Goal: Task Accomplishment & Management: Manage account settings

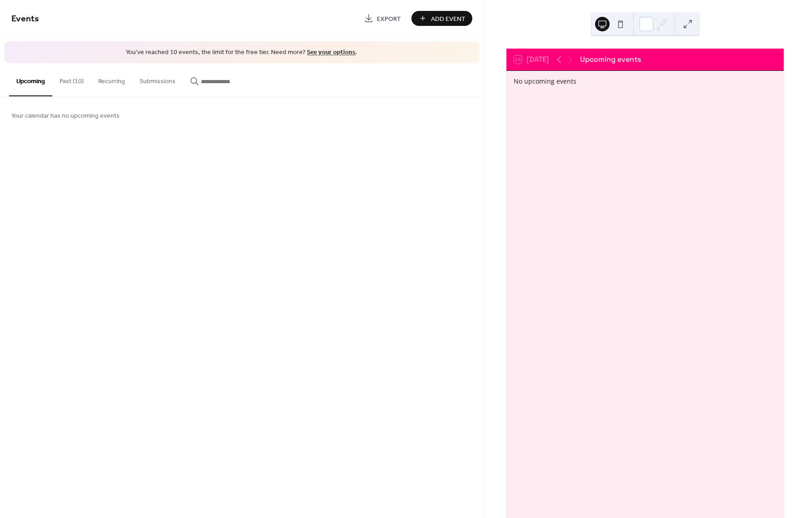
click at [77, 75] on button "Past (10)" at bounding box center [71, 79] width 39 height 32
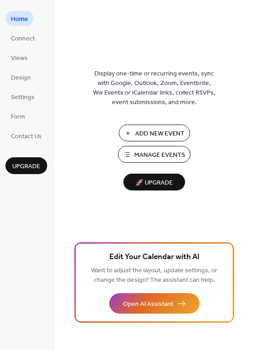
click at [139, 155] on span "Manage Events" at bounding box center [160, 155] width 51 height 10
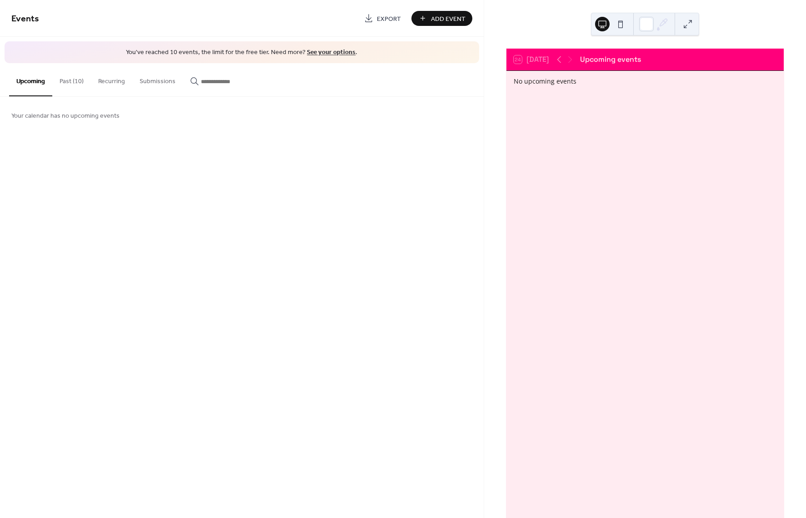
click at [63, 84] on button "Past (10)" at bounding box center [71, 79] width 39 height 32
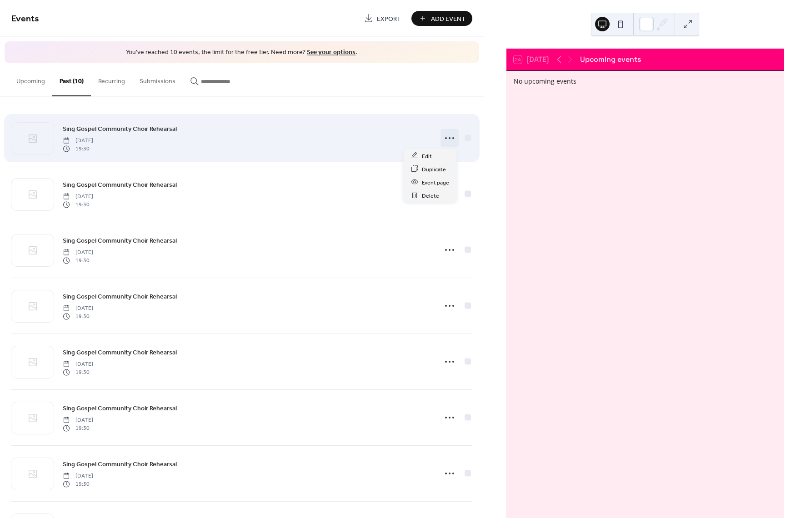
click at [449, 140] on icon at bounding box center [449, 138] width 15 height 15
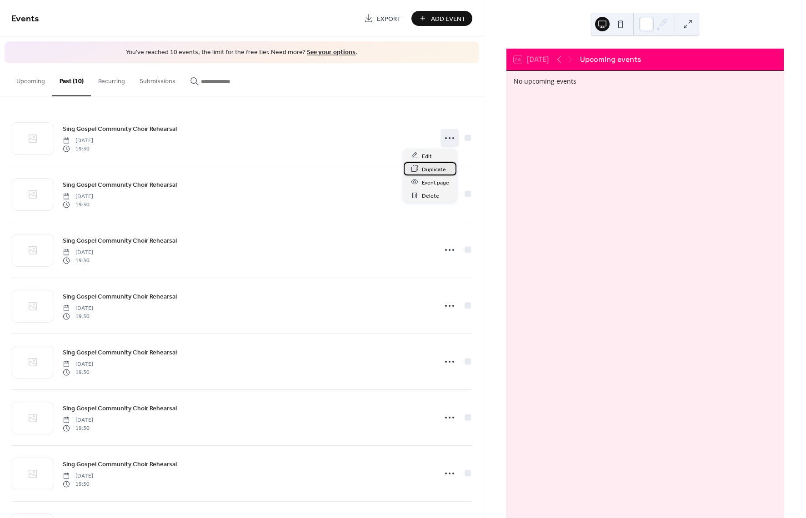
click at [444, 167] on span "Duplicate" at bounding box center [434, 170] width 24 height 10
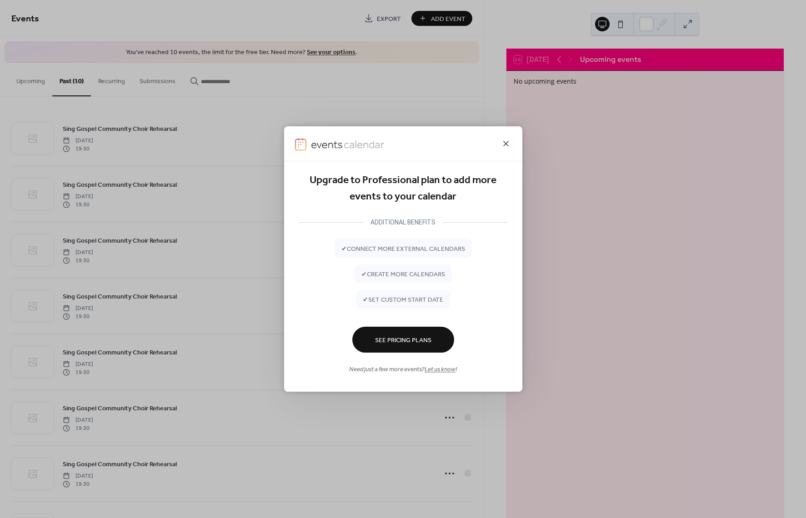
click at [502, 142] on icon at bounding box center [505, 143] width 11 height 11
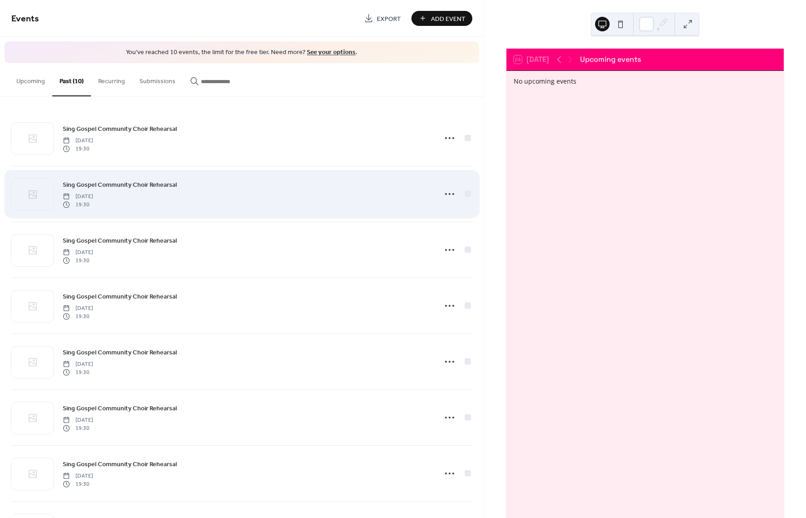
scroll to position [164, 0]
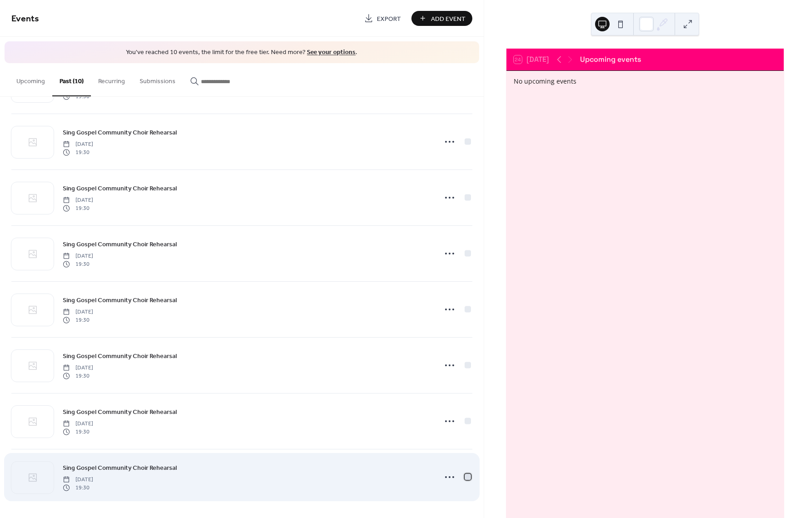
click at [464, 475] on div at bounding box center [467, 477] width 6 height 6
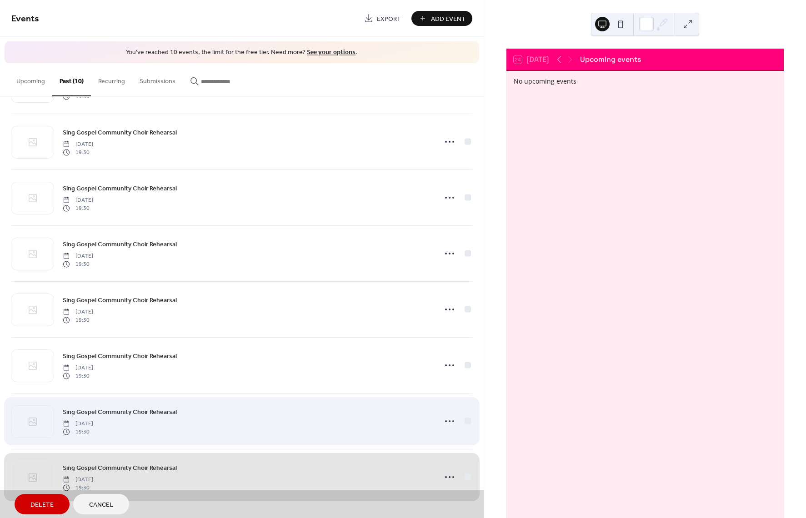
click at [467, 419] on div "Sing Gospel Community Choir Rehearsal Thursday, January 30, 2025 19:30" at bounding box center [241, 421] width 461 height 56
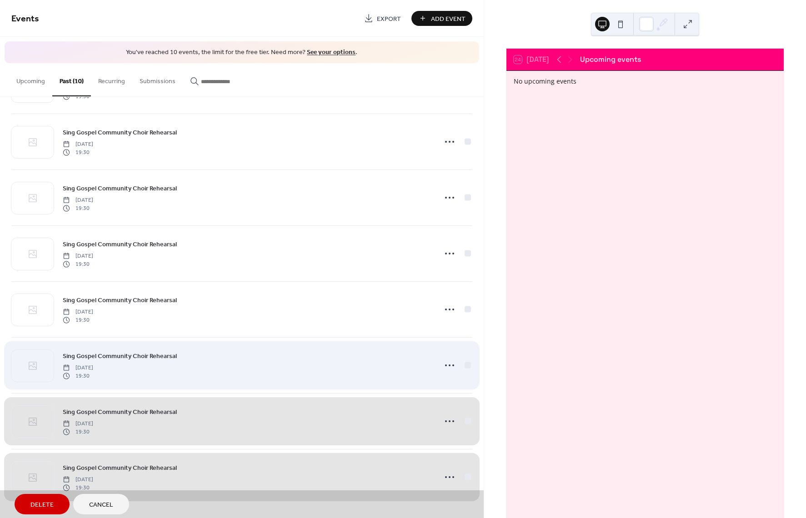
drag, startPoint x: 469, startPoint y: 364, endPoint x: 465, endPoint y: 346, distance: 18.5
click at [468, 364] on div "Sing Gospel Community Choir Rehearsal Thursday, February 13, 2025 19:30" at bounding box center [241, 365] width 461 height 56
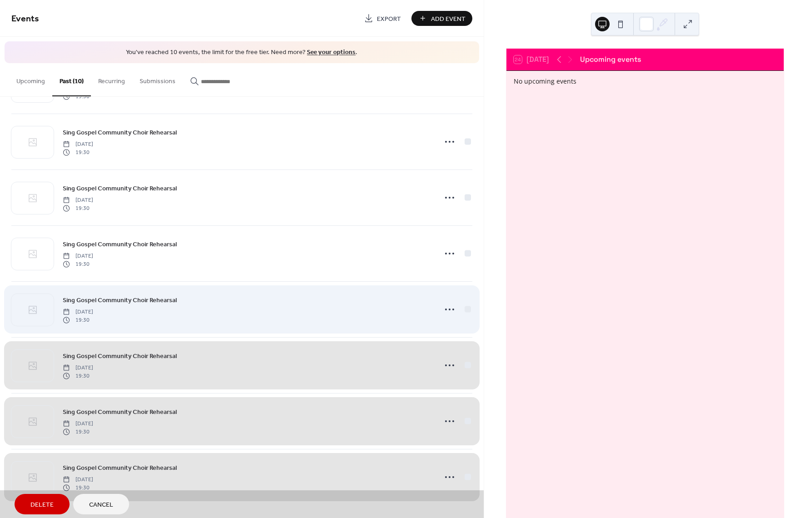
drag, startPoint x: 464, startPoint y: 308, endPoint x: 463, endPoint y: 302, distance: 5.6
click at [464, 306] on div "Sing Gospel Community Choir Rehearsal Thursday, February 27, 2025 19:30" at bounding box center [241, 309] width 461 height 56
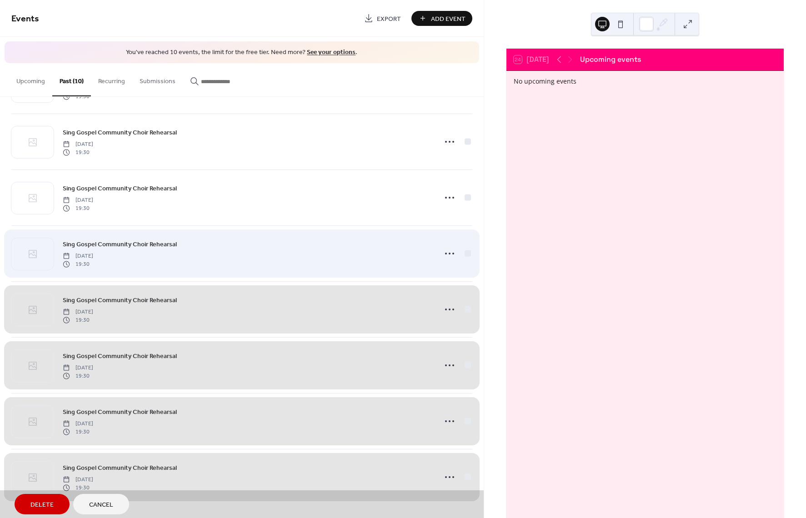
click at [465, 250] on div "Sing Gospel Community Choir Rehearsal Thursday, March 13, 2025 19:30" at bounding box center [241, 253] width 461 height 56
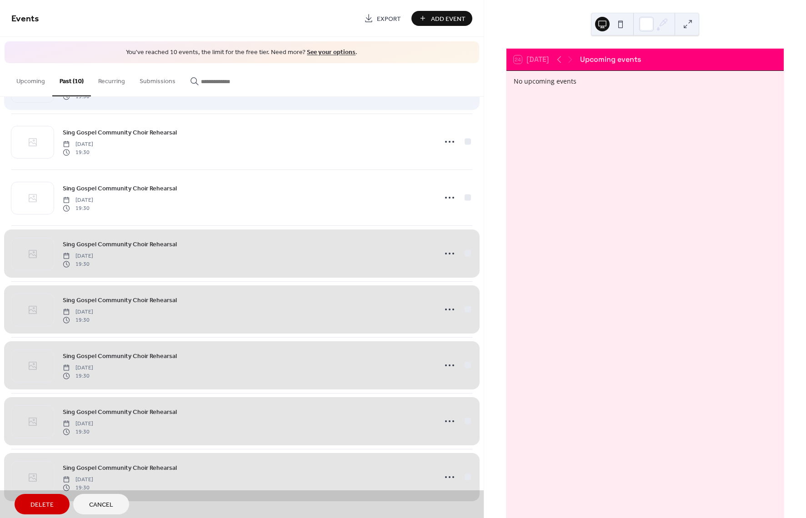
scroll to position [0, 0]
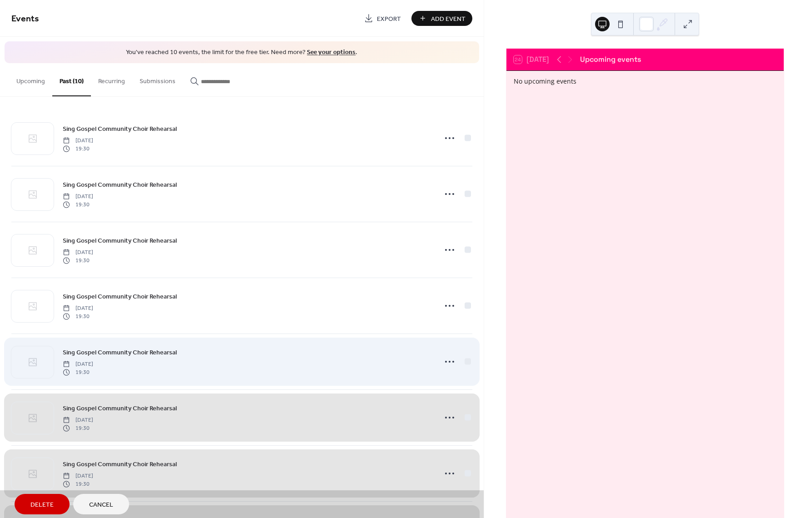
click at [465, 359] on div "Sing Gospel Community Choir Rehearsal Thursday, March 27, 2025 19:30" at bounding box center [241, 362] width 461 height 56
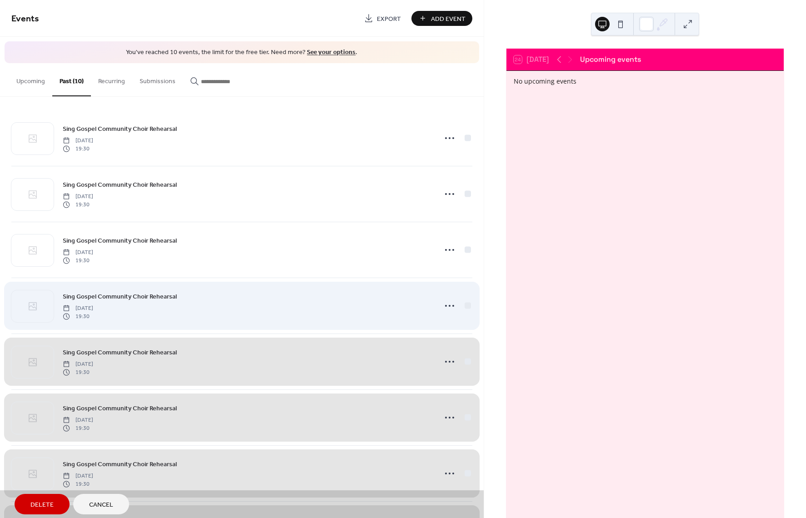
click at [465, 303] on div "Sing Gospel Community Choir Rehearsal Thursday, April 24, 2025 19:30" at bounding box center [241, 306] width 461 height 56
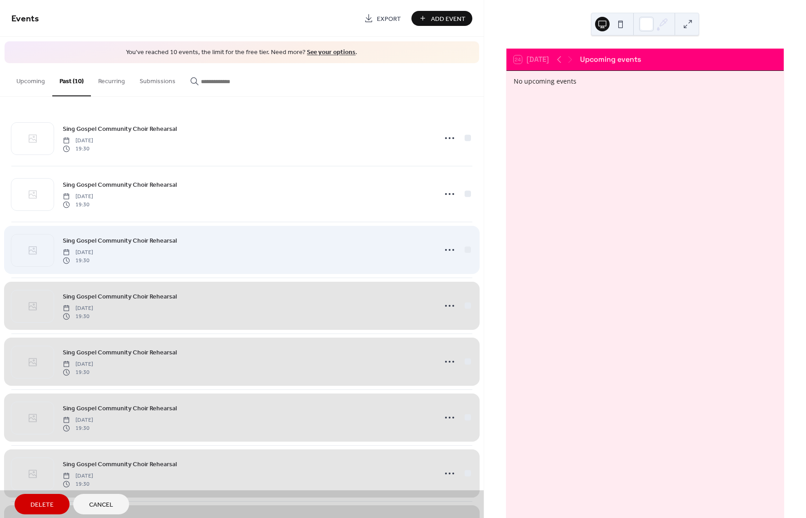
click at [466, 250] on div "Sing Gospel Community Choir Rehearsal Thursday, May 8, 2025 19:30" at bounding box center [241, 250] width 461 height 56
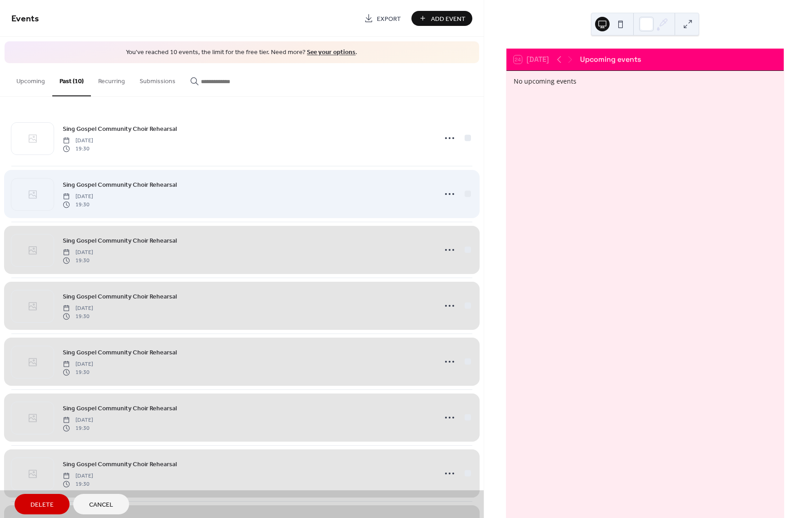
click at [466, 191] on div "Sing Gospel Community Choir Rehearsal Thursday, May 22, 2025 19:30" at bounding box center [241, 194] width 461 height 56
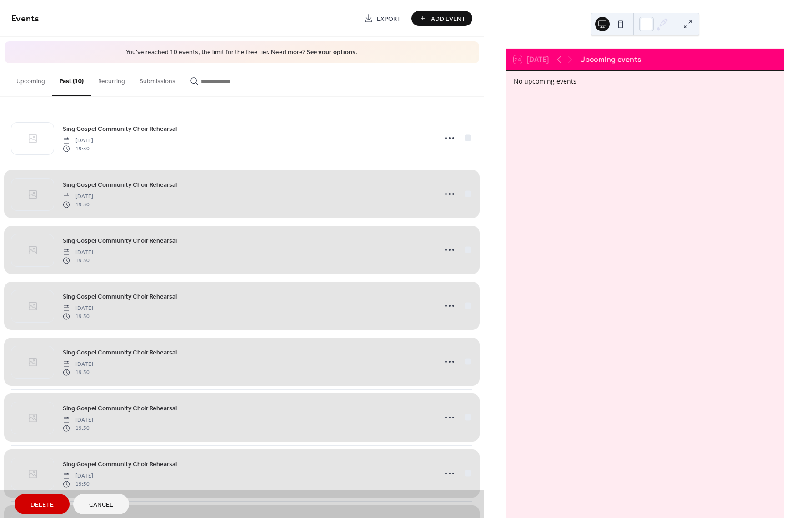
click at [54, 504] on button "Delete" at bounding box center [42, 504] width 55 height 20
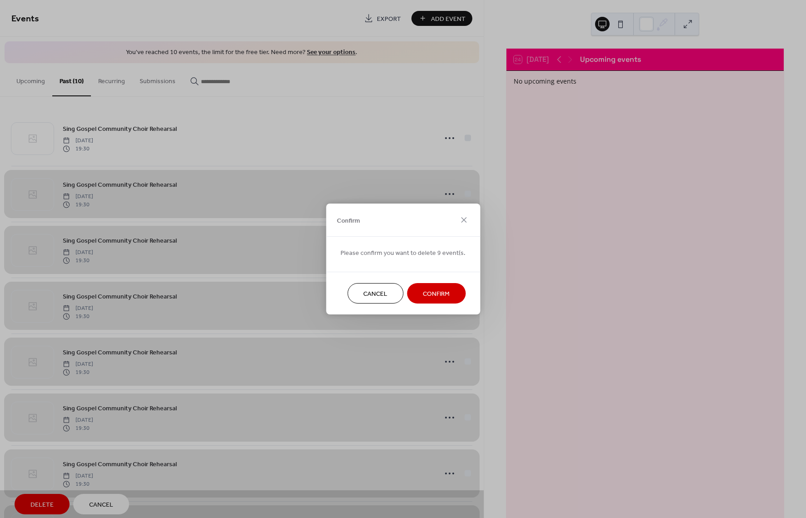
click at [432, 293] on span "Confirm" at bounding box center [436, 294] width 27 height 10
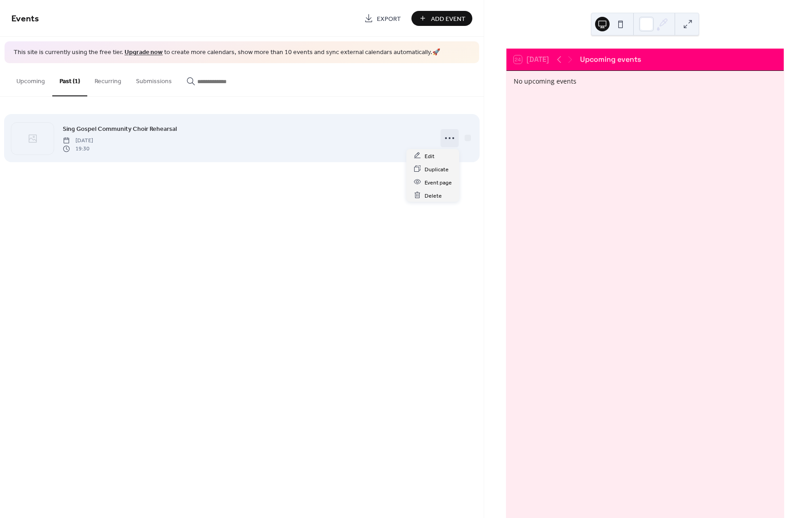
click at [453, 138] on circle at bounding box center [453, 138] width 2 height 2
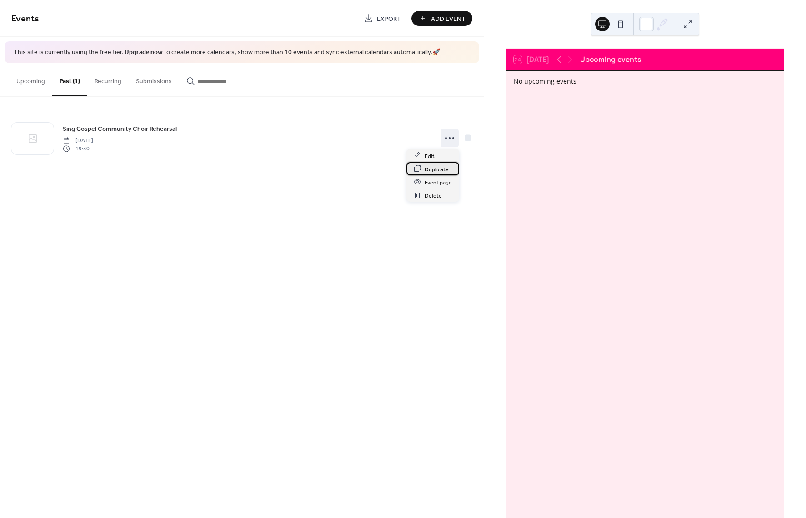
click at [439, 168] on span "Duplicate" at bounding box center [436, 170] width 24 height 10
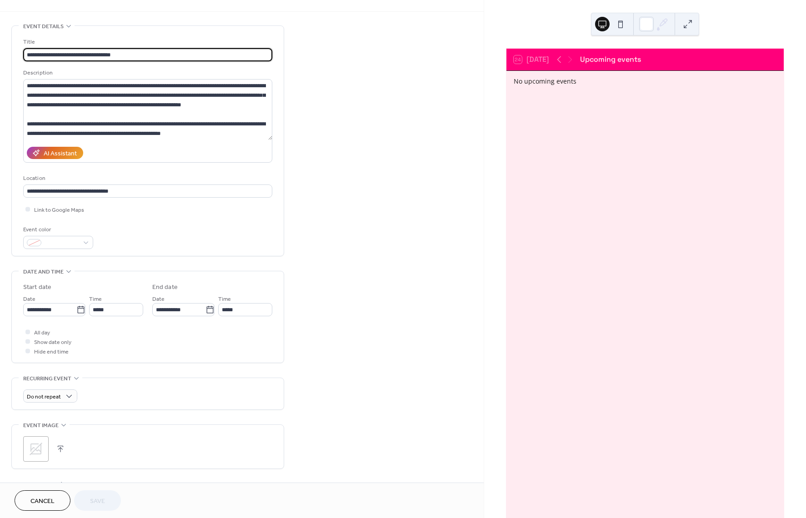
scroll to position [47, 0]
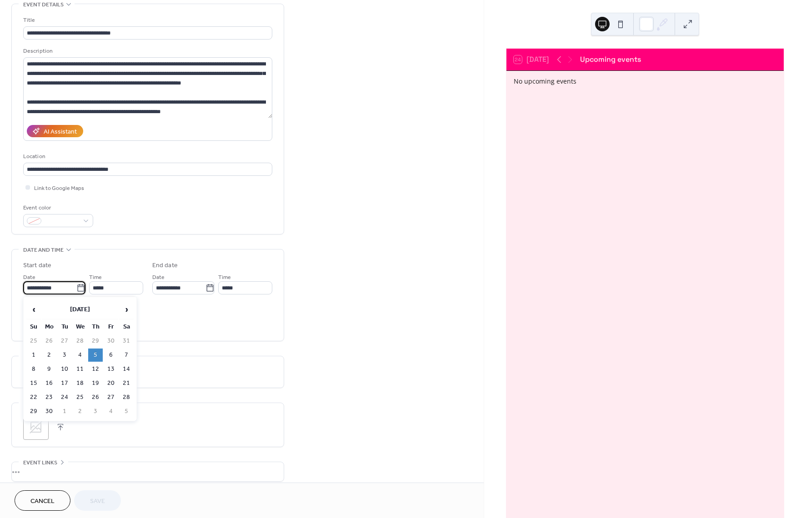
click at [63, 288] on input "**********" at bounding box center [49, 287] width 53 height 13
click at [122, 310] on span "›" at bounding box center [127, 309] width 14 height 18
click at [94, 382] on td "25" at bounding box center [95, 383] width 15 height 13
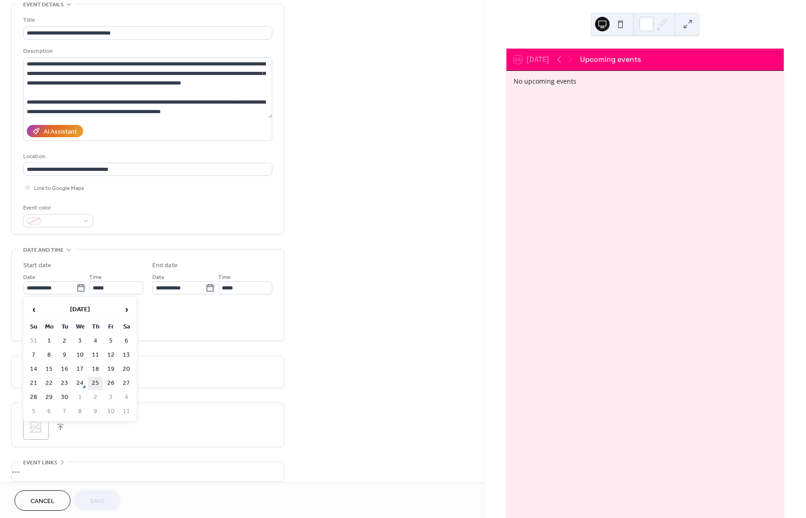
type input "**********"
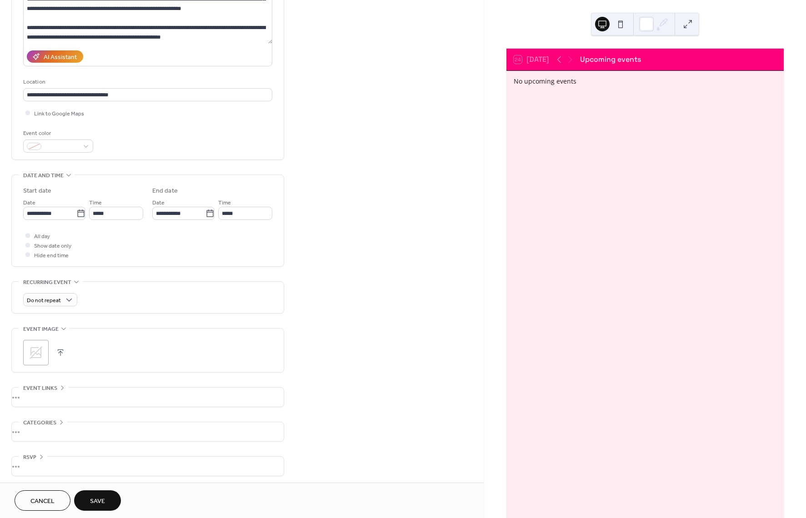
scroll to position [124, 0]
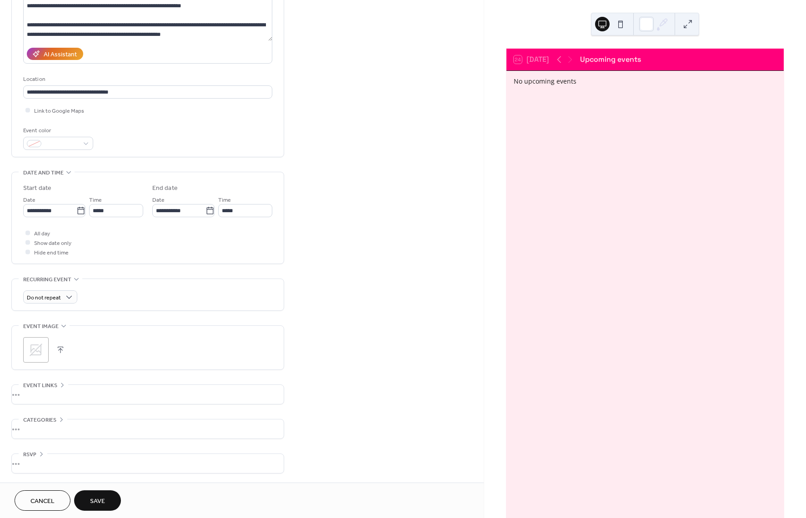
click at [96, 505] on span "Save" at bounding box center [97, 502] width 15 height 10
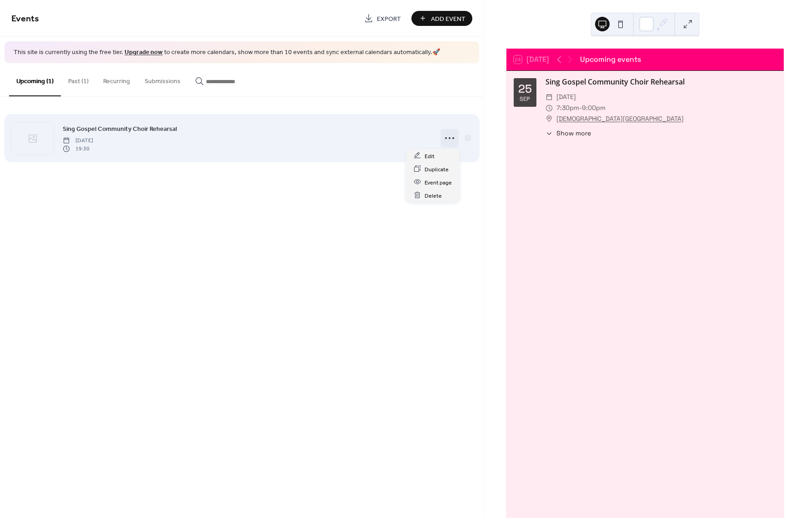
click at [445, 136] on icon at bounding box center [449, 138] width 15 height 15
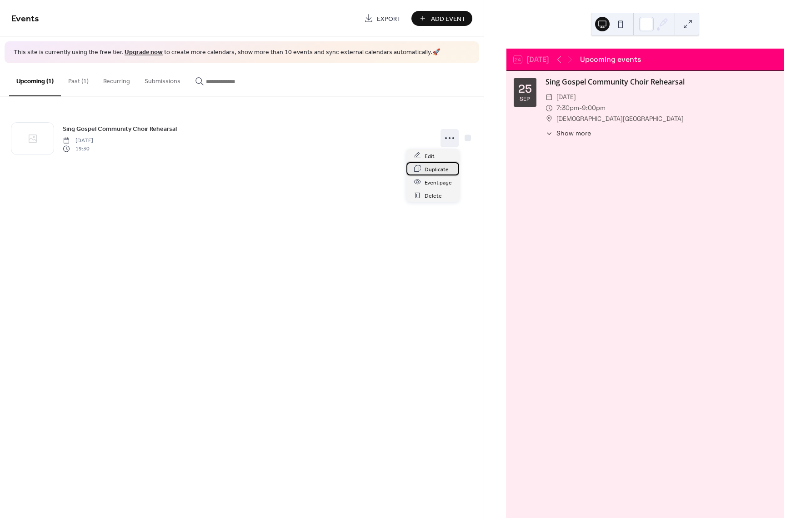
click at [438, 166] on span "Duplicate" at bounding box center [436, 170] width 24 height 10
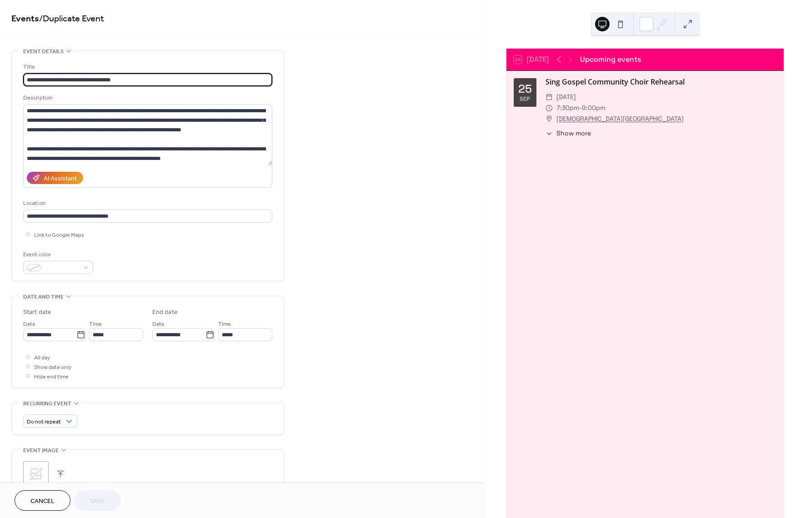
scroll to position [124, 0]
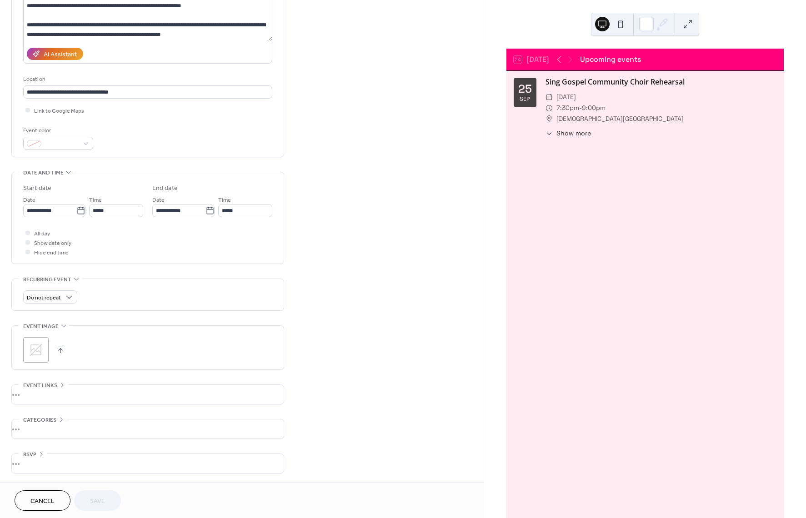
click at [48, 504] on span "Cancel" at bounding box center [42, 502] width 24 height 10
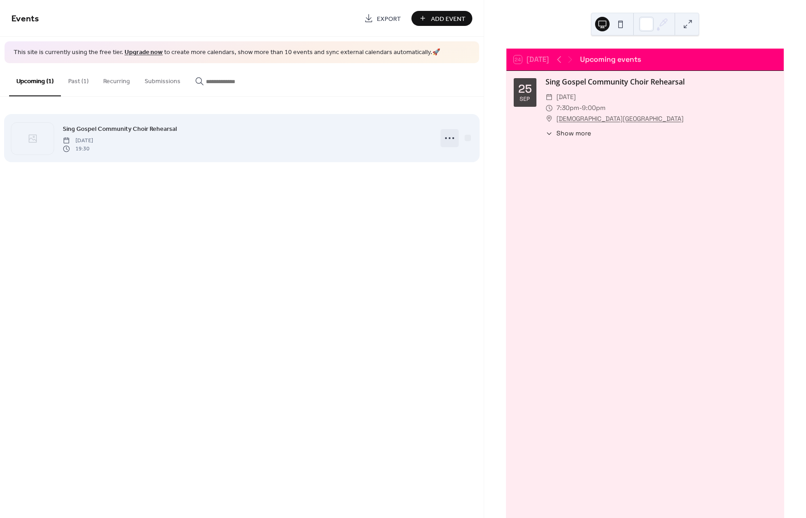
click at [445, 139] on icon at bounding box center [449, 138] width 15 height 15
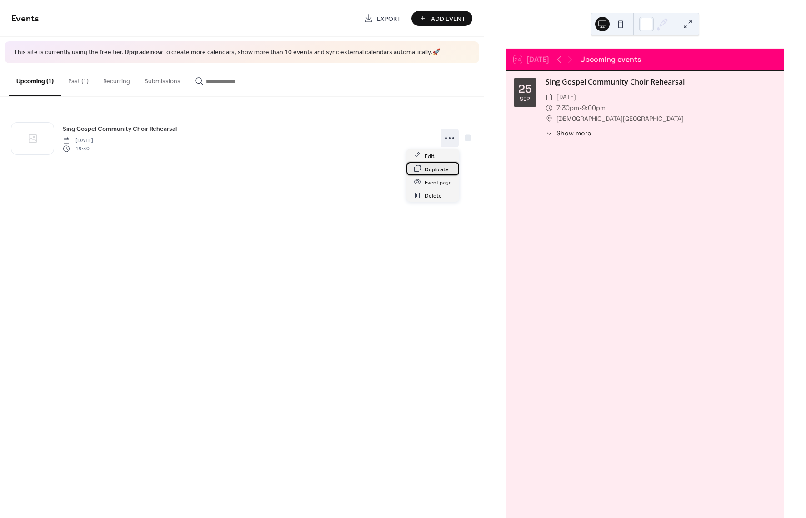
click at [449, 168] on div "Duplicate" at bounding box center [432, 168] width 53 height 13
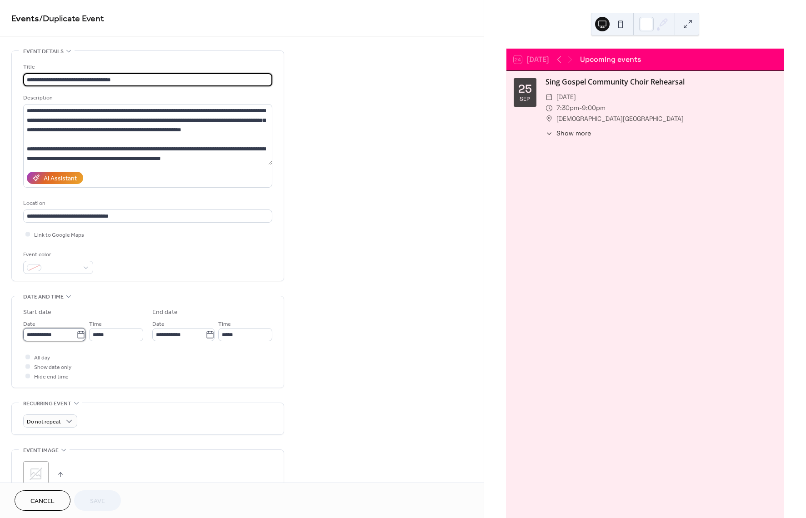
click at [54, 335] on input "**********" at bounding box center [49, 334] width 53 height 13
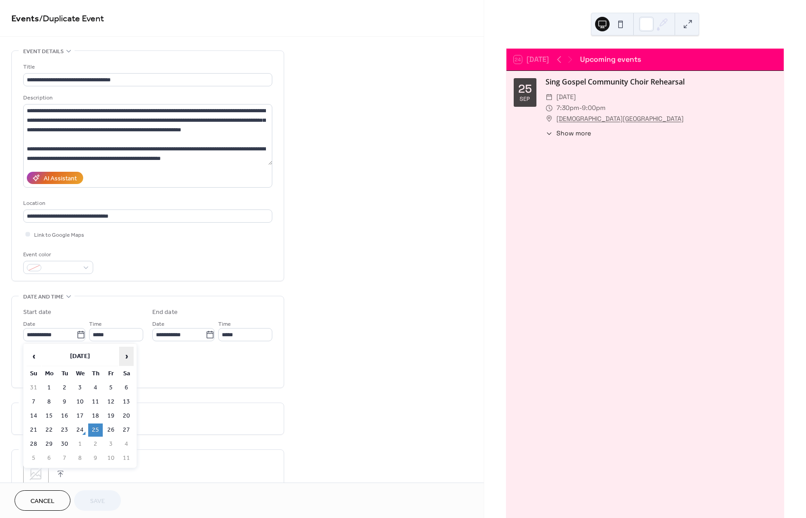
click at [123, 353] on span "›" at bounding box center [127, 356] width 14 height 18
click at [34, 353] on span "‹" at bounding box center [34, 356] width 14 height 18
click at [96, 404] on td "9" at bounding box center [95, 401] width 15 height 13
type input "**********"
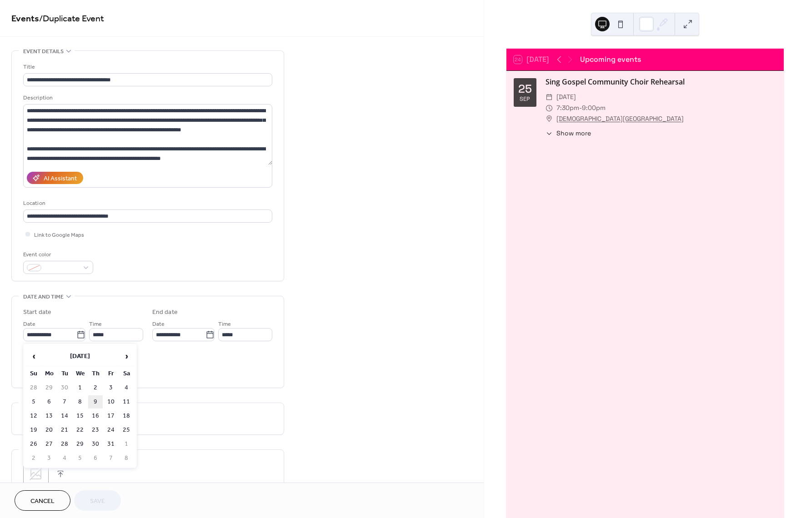
type input "**********"
click at [101, 500] on span "Save" at bounding box center [97, 502] width 15 height 10
